Goal: Find specific page/section: Find specific page/section

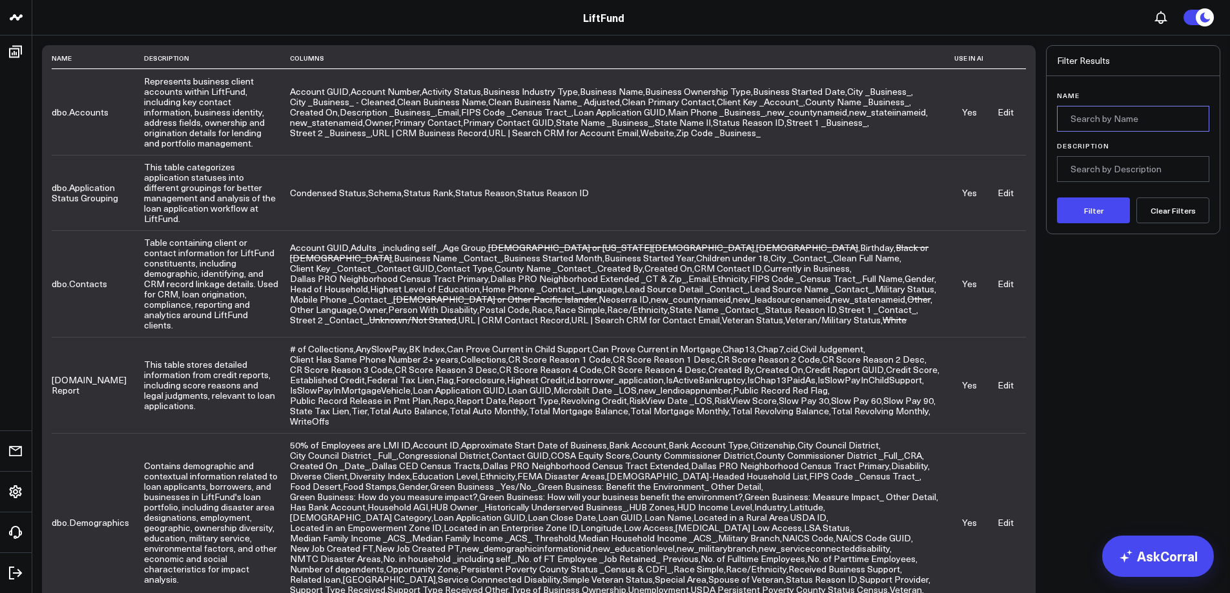
drag, startPoint x: 1110, startPoint y: 121, endPoint x: 1092, endPoint y: 116, distance: 18.6
click at [1109, 121] on input "Name" at bounding box center [1133, 119] width 152 height 26
click at [1112, 213] on button "Filter" at bounding box center [1093, 211] width 73 height 26
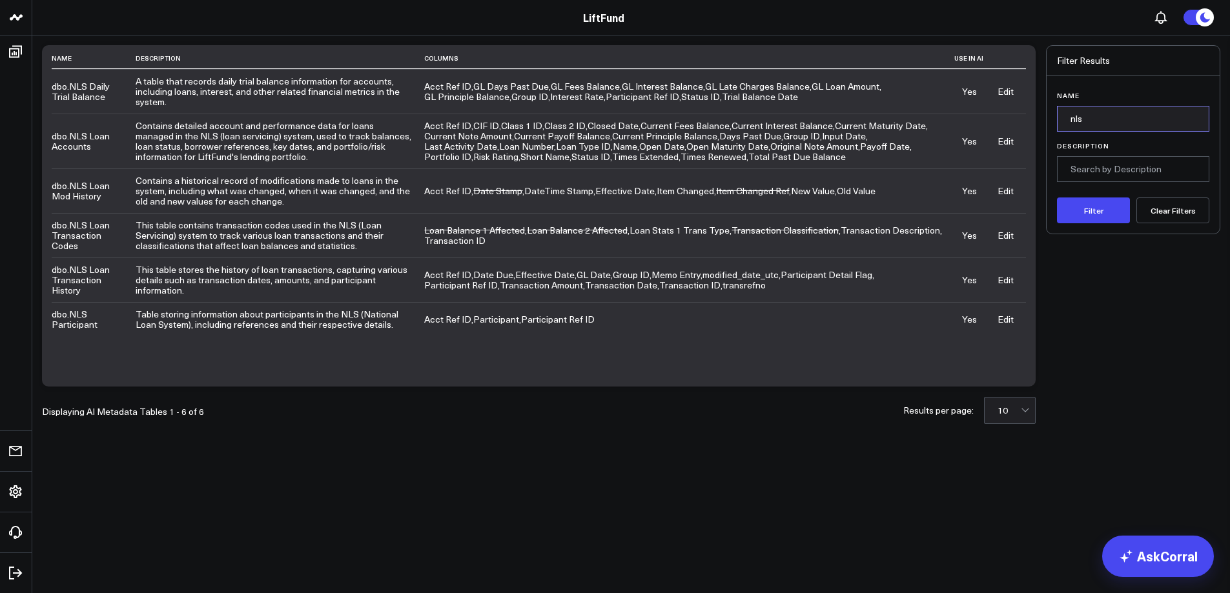
drag, startPoint x: 1049, startPoint y: 108, endPoint x: 1014, endPoint y: 107, distance: 35.5
click at [1014, 107] on div "Name Description Columns Use in AI dbo.NLS Daily Trial Balance A table that rec…" at bounding box center [631, 216] width 1178 height 342
click at [1057, 198] on button "Filter" at bounding box center [1093, 211] width 73 height 26
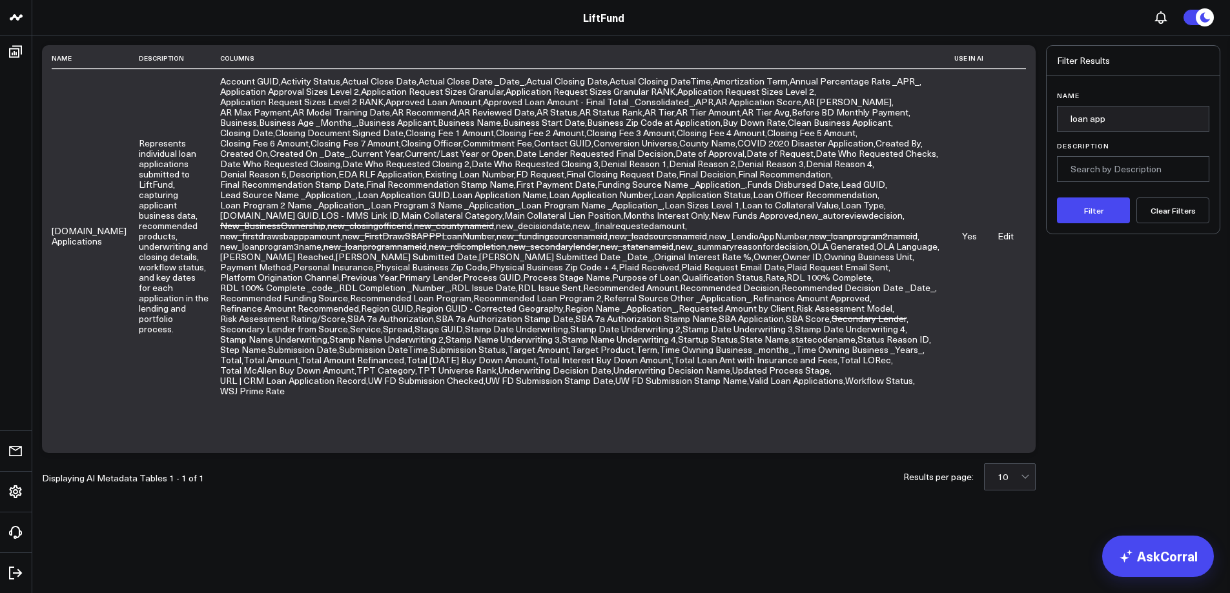
click at [1005, 230] on link "Edit" at bounding box center [1005, 236] width 16 height 12
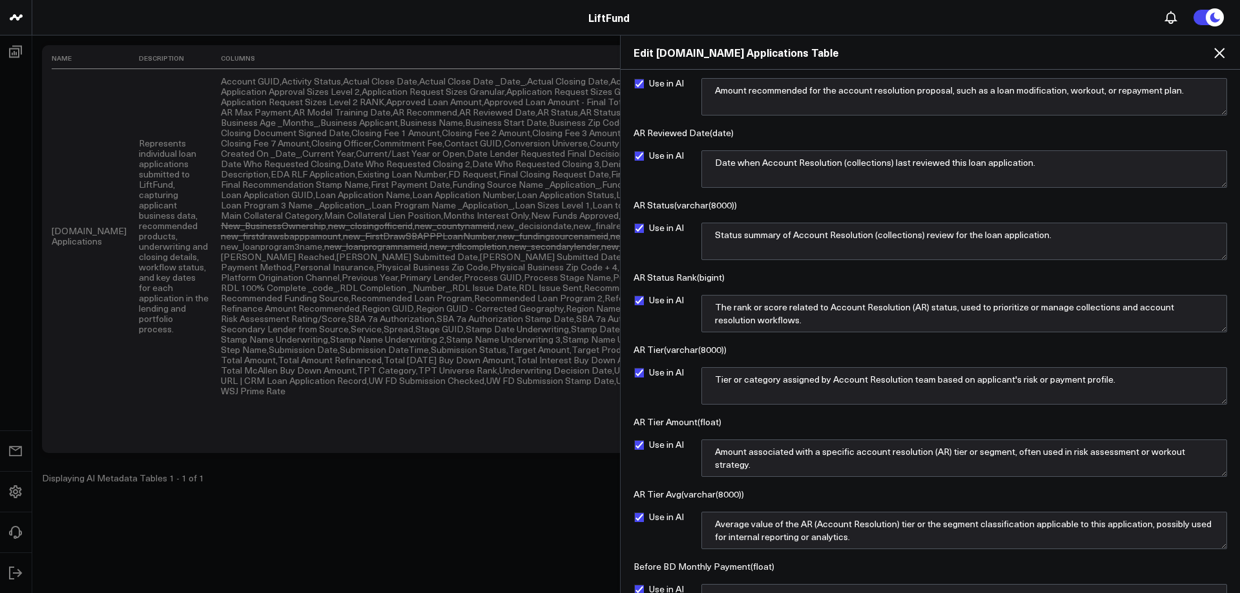
scroll to position [1679, 0]
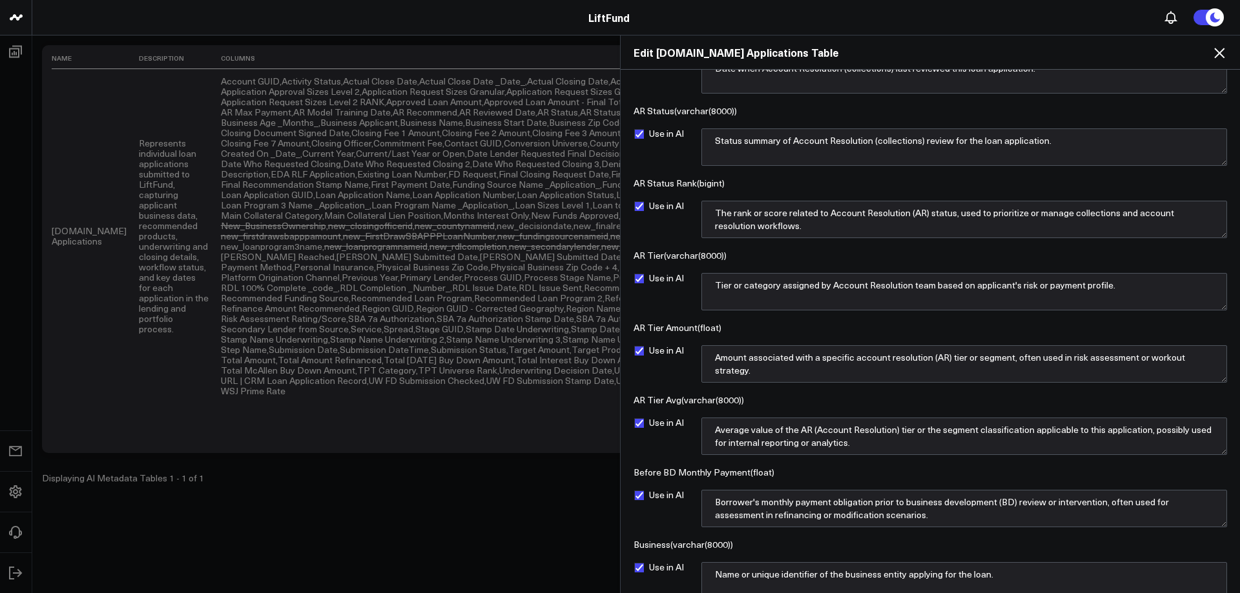
click at [1221, 52] on icon at bounding box center [1219, 53] width 10 height 10
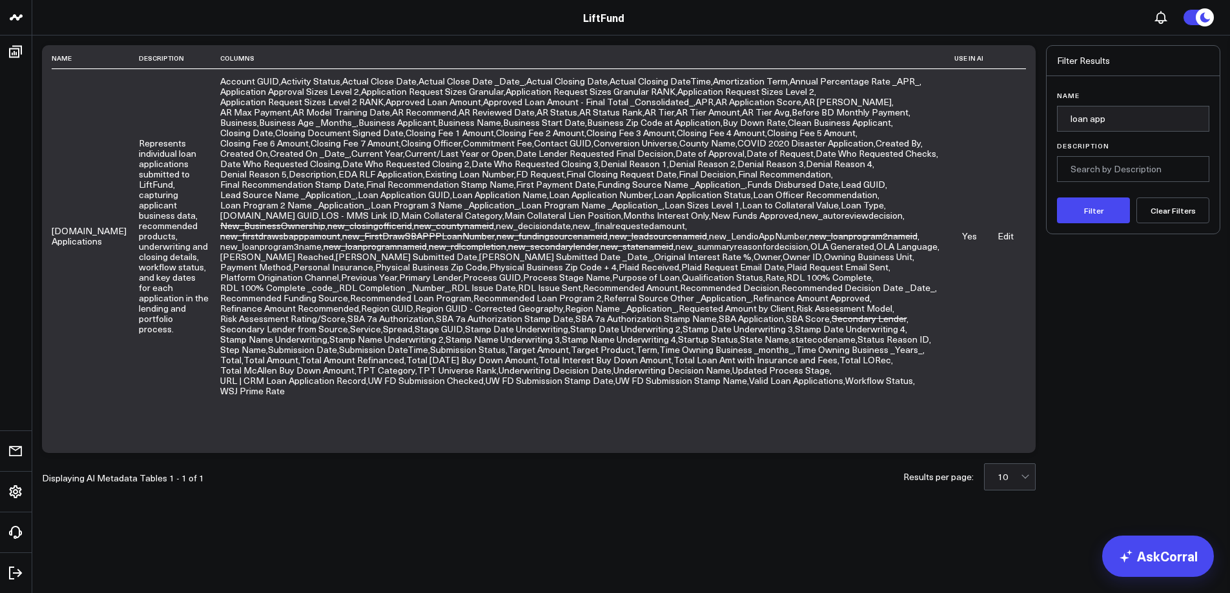
click at [1011, 231] on link "Edit" at bounding box center [1005, 236] width 16 height 12
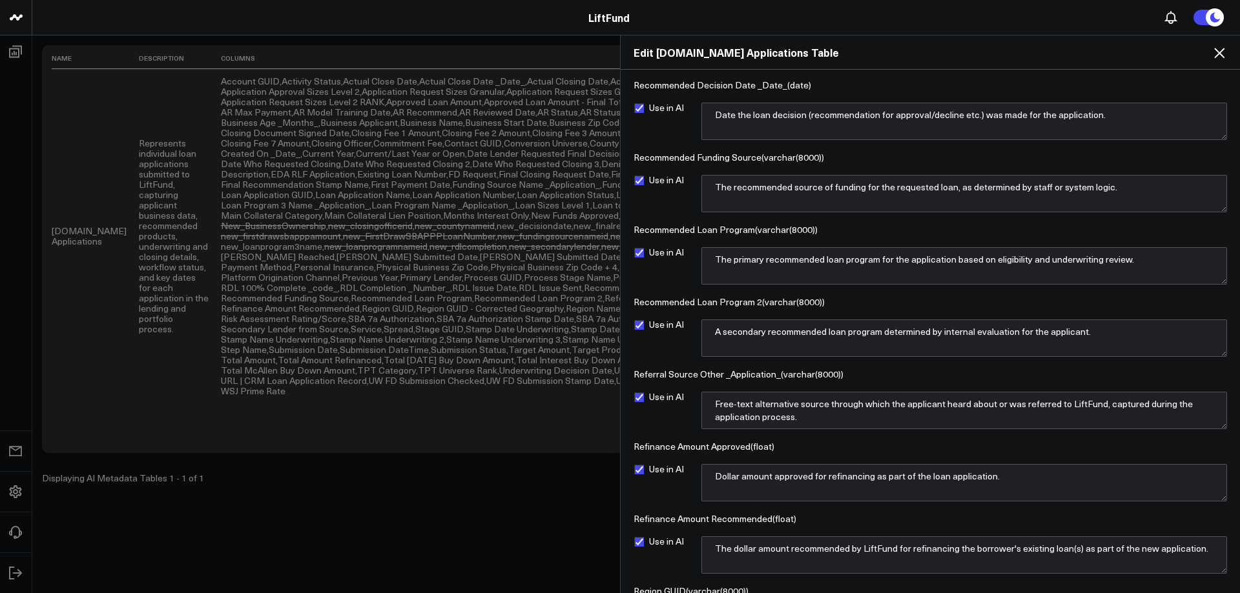
scroll to position [11870, 0]
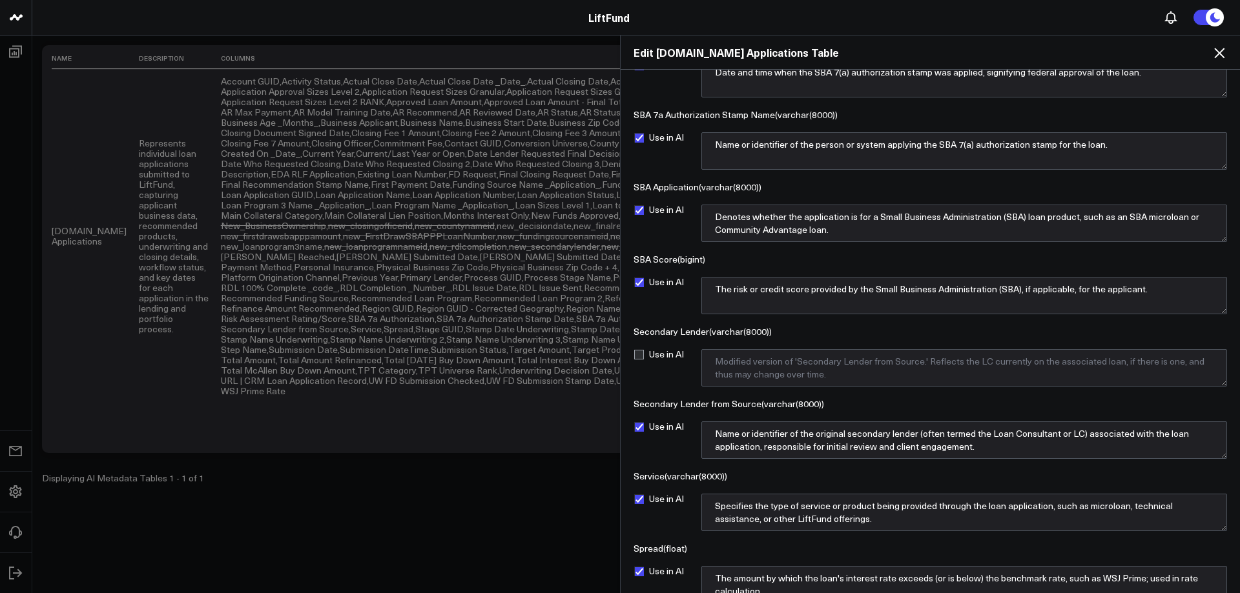
click at [1219, 51] on icon at bounding box center [1218, 52] width 15 height 15
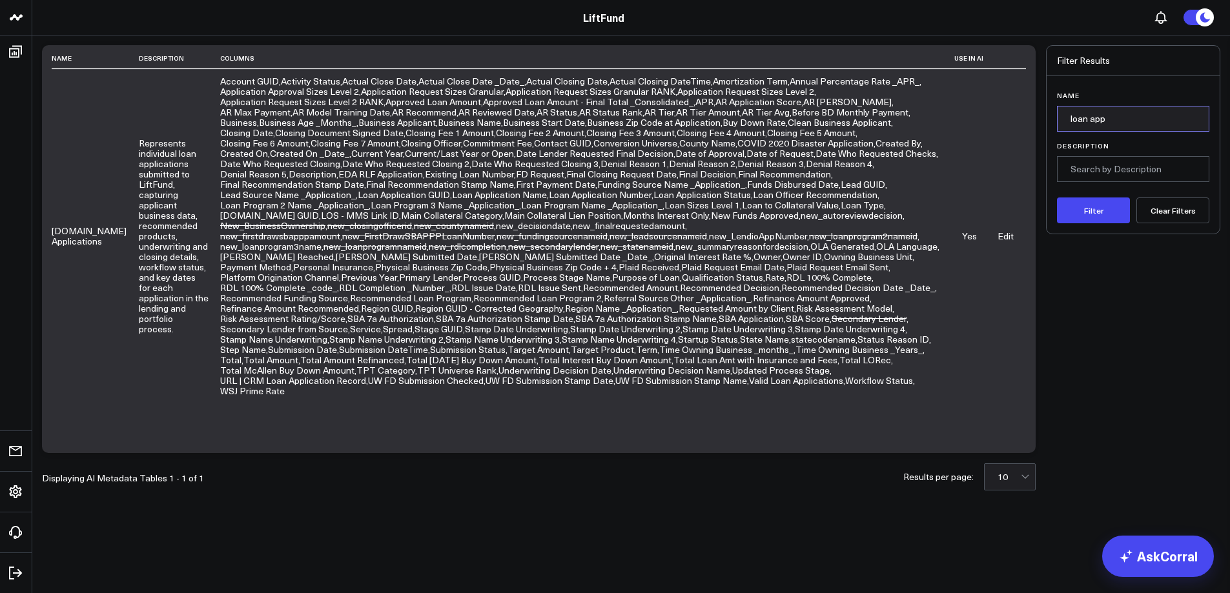
drag, startPoint x: 1116, startPoint y: 120, endPoint x: 985, endPoint y: 121, distance: 131.7
click at [985, 121] on div "Name Description Columns Use in AI dbo.Loan Applications Represents individual …" at bounding box center [631, 249] width 1178 height 408
click at [1105, 207] on button "Filter" at bounding box center [1093, 211] width 73 height 26
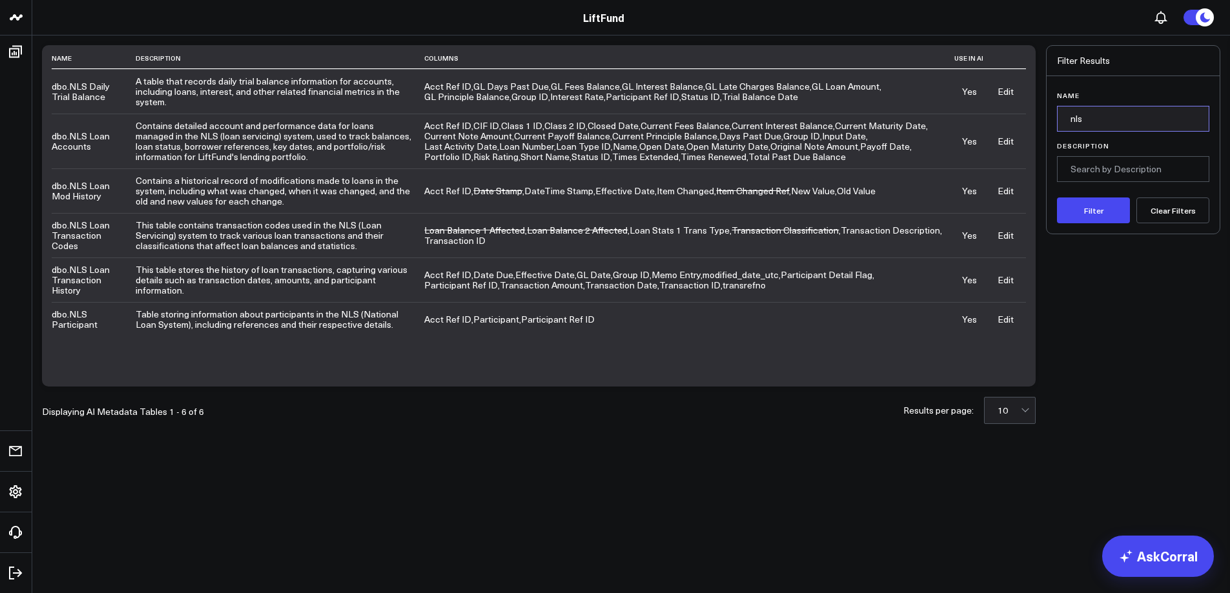
drag, startPoint x: 1056, startPoint y: 119, endPoint x: 1019, endPoint y: 118, distance: 37.5
click at [1019, 118] on div "Name Description Columns Use in AI dbo.NLS Daily Trial Balance A table that rec…" at bounding box center [631, 216] width 1178 height 342
type input "o"
type input "loan app"
click at [1057, 198] on button "Filter" at bounding box center [1093, 211] width 73 height 26
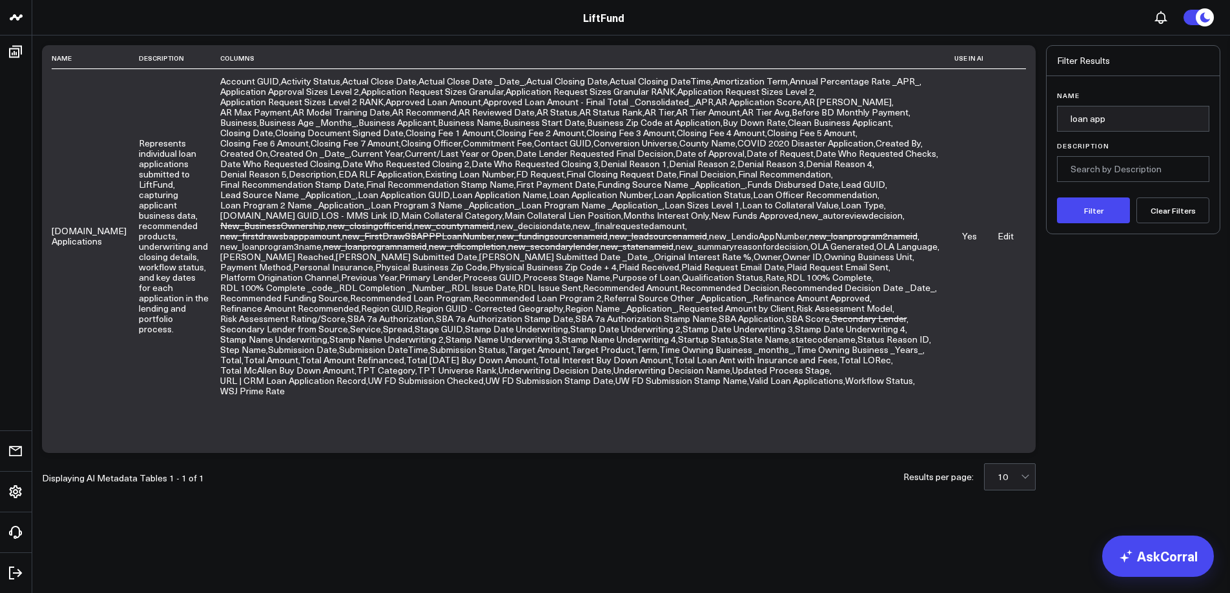
click at [1010, 230] on link "Edit" at bounding box center [1005, 236] width 16 height 12
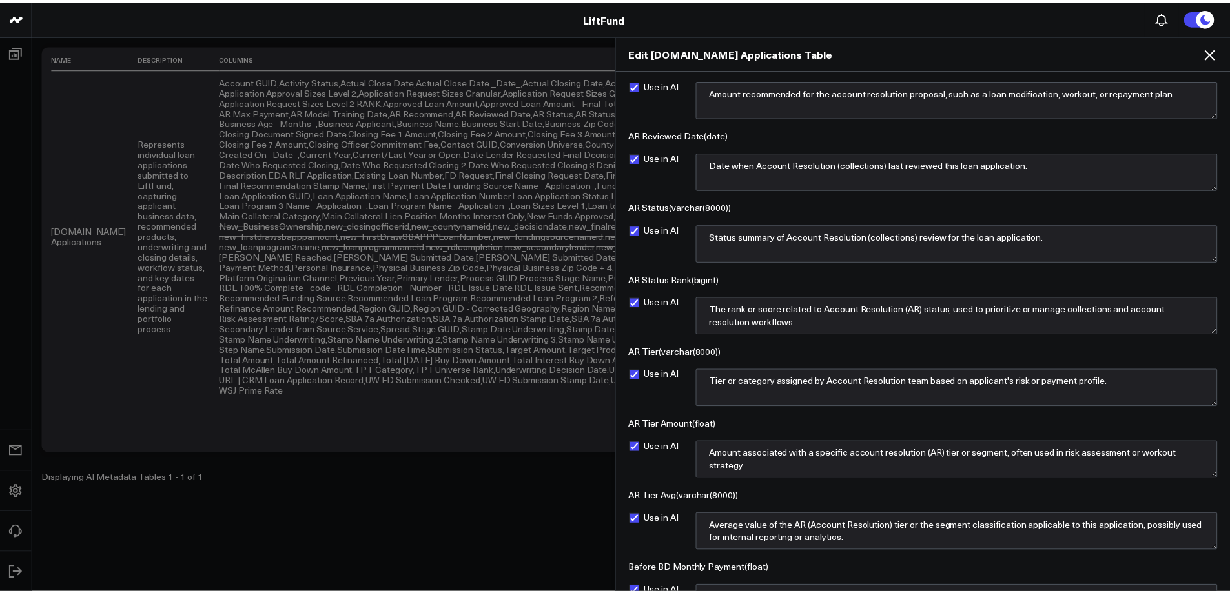
scroll to position [1601, 0]
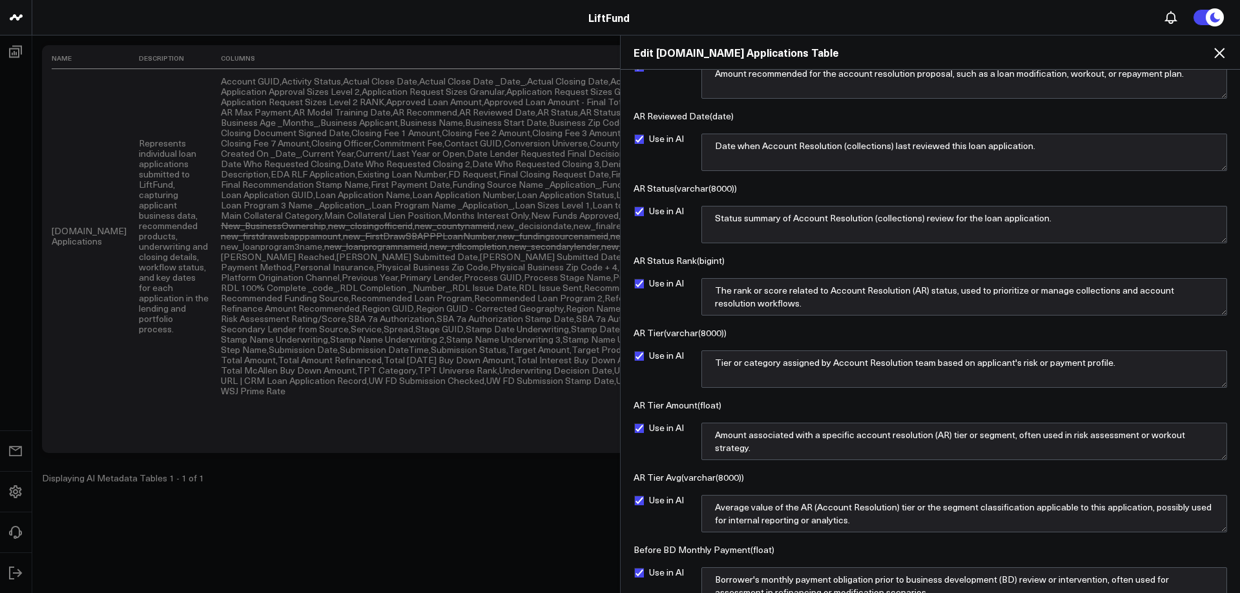
click at [1219, 52] on icon at bounding box center [1219, 53] width 10 height 10
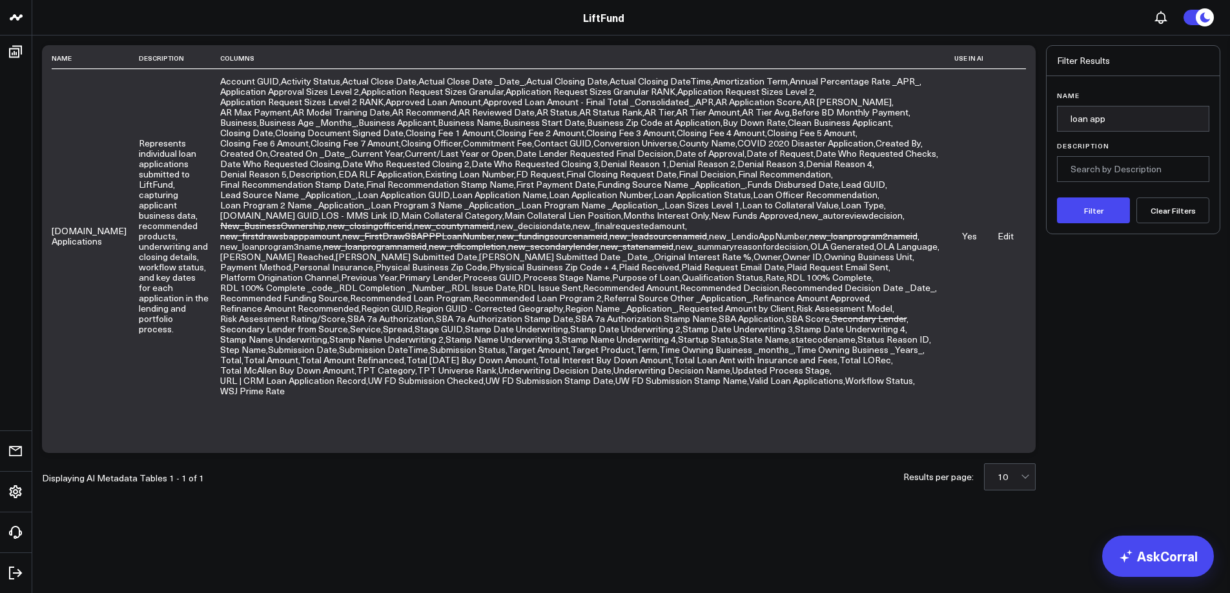
click at [1174, 206] on button "Clear Filters" at bounding box center [1172, 211] width 73 height 26
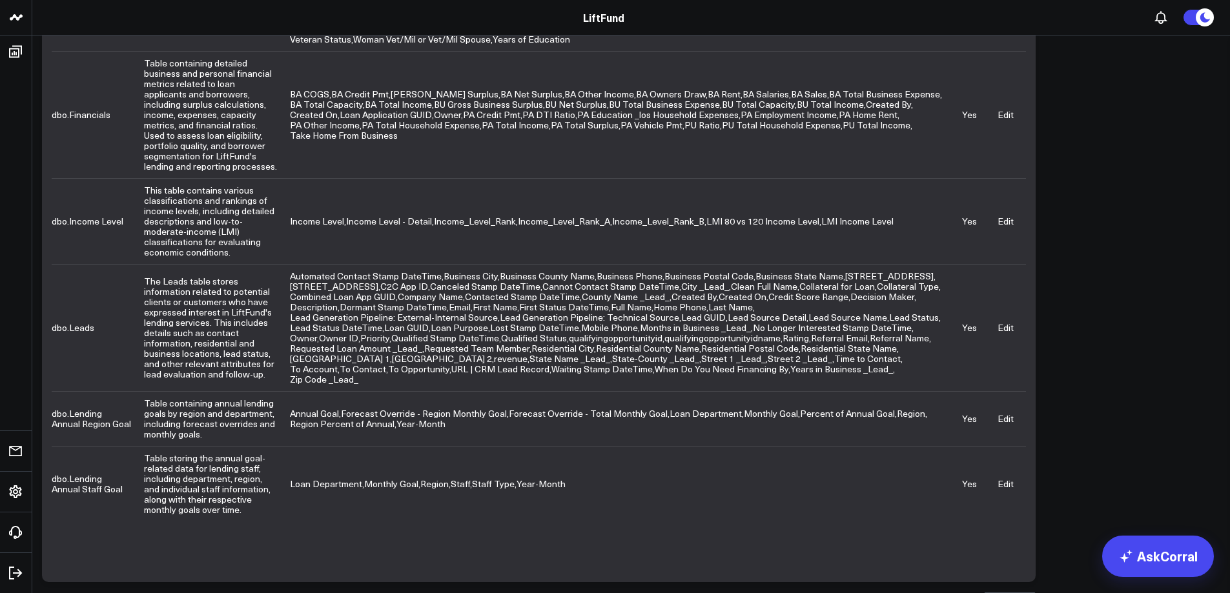
scroll to position [597, 0]
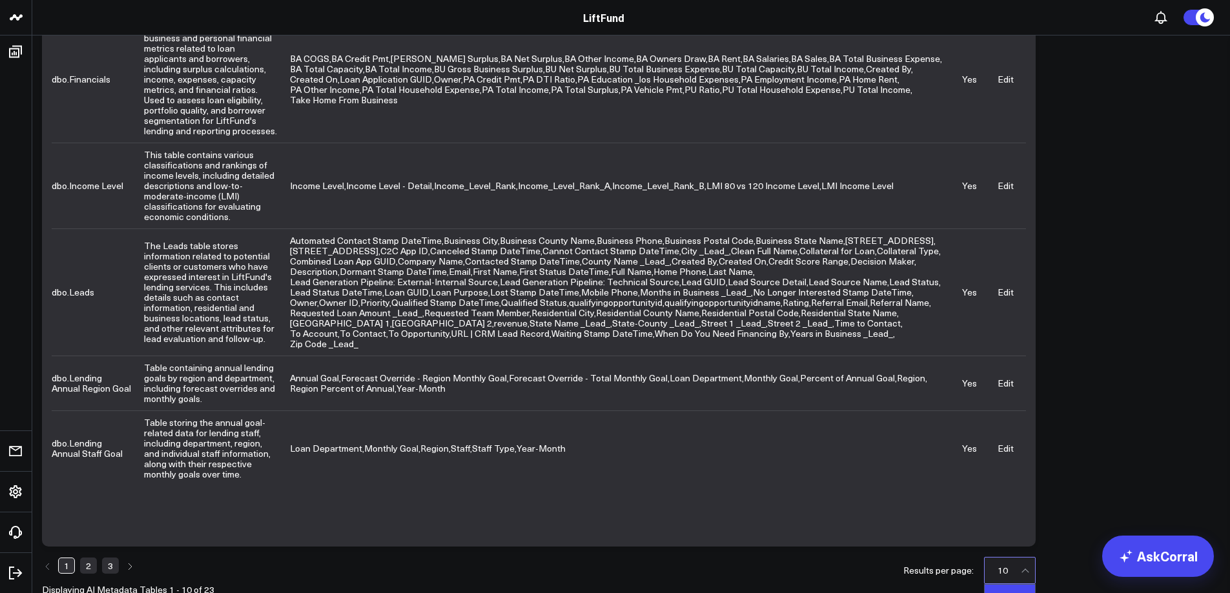
click at [1009, 557] on div "4 results available. Use Up and Down to choose options, press Enter to select t…" at bounding box center [1010, 570] width 52 height 27
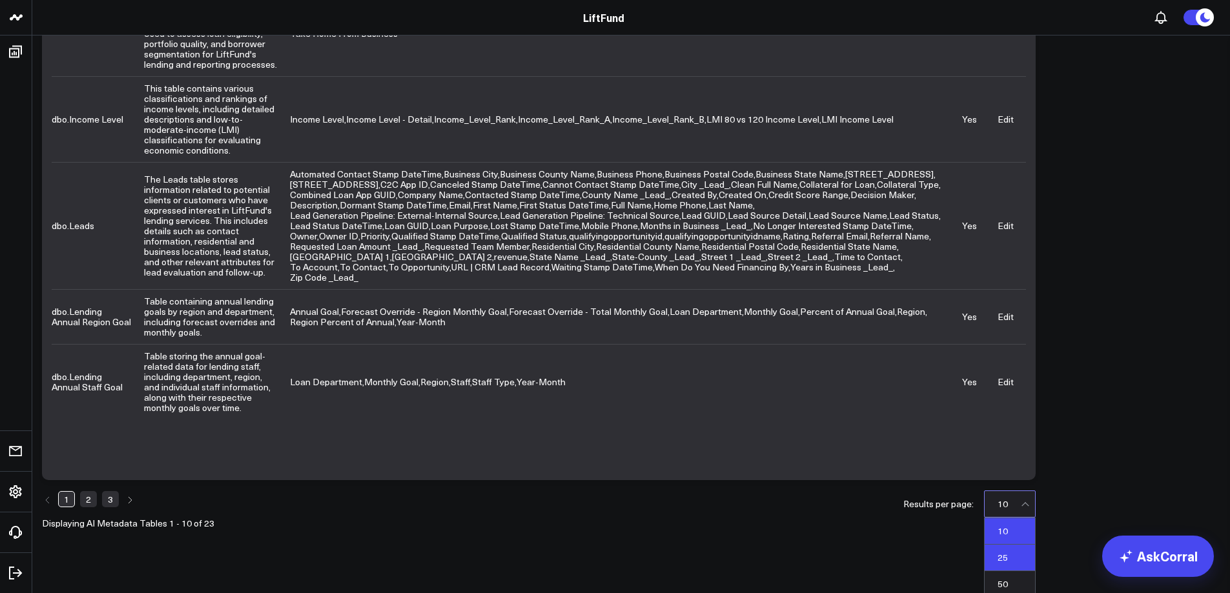
click at [1008, 545] on div "25" at bounding box center [1010, 558] width 50 height 26
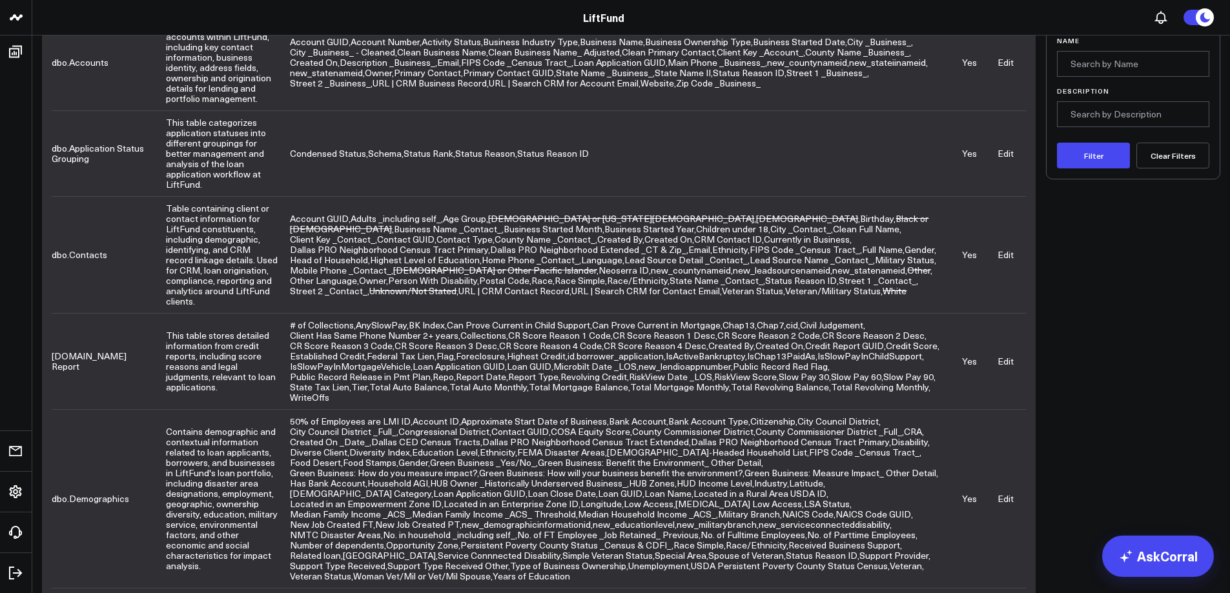
scroll to position [0, 0]
